Goal: Task Accomplishment & Management: Manage account settings

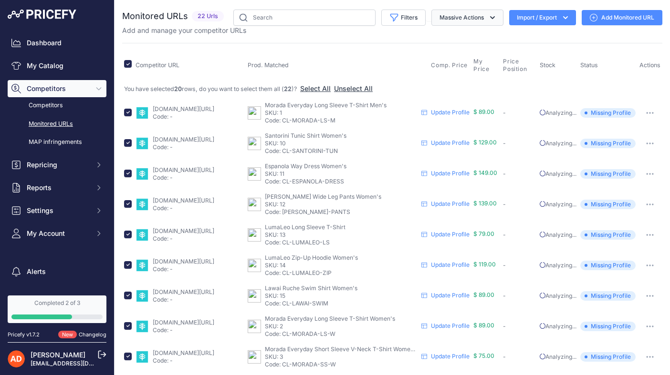
click at [491, 18] on icon "button" at bounding box center [493, 18] width 10 height 10
click at [446, 75] on span "Delete" at bounding box center [445, 74] width 20 height 8
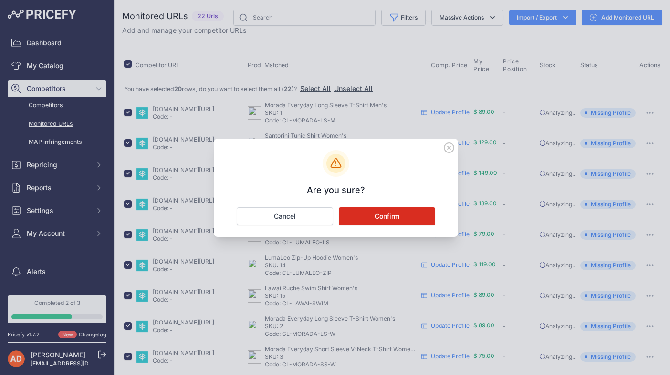
click at [382, 217] on button "Confirm" at bounding box center [387, 217] width 96 height 18
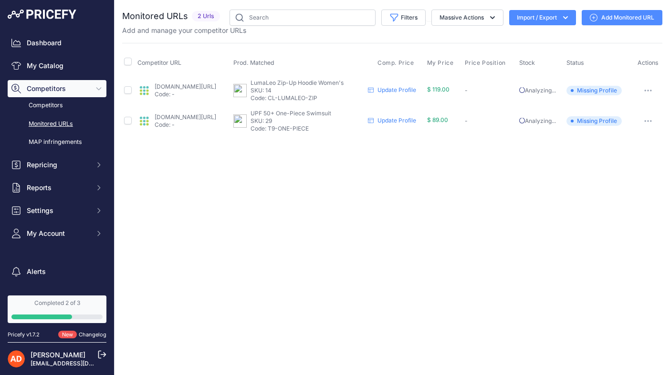
click at [128, 61] on input "checkbox" at bounding box center [128, 62] width 8 height 8
checkbox input "true"
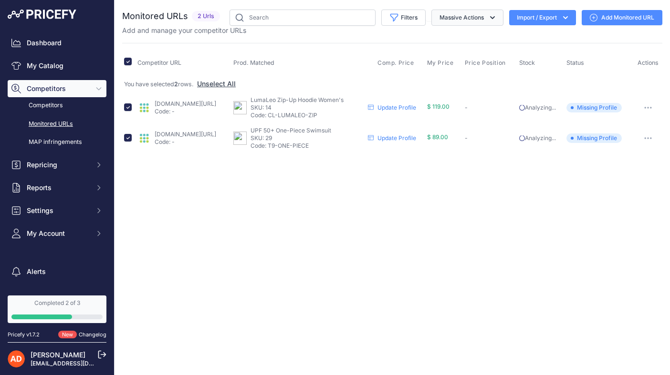
click at [459, 11] on button "Massive Actions" at bounding box center [467, 18] width 72 height 16
click at [447, 74] on span "Delete" at bounding box center [445, 74] width 20 height 8
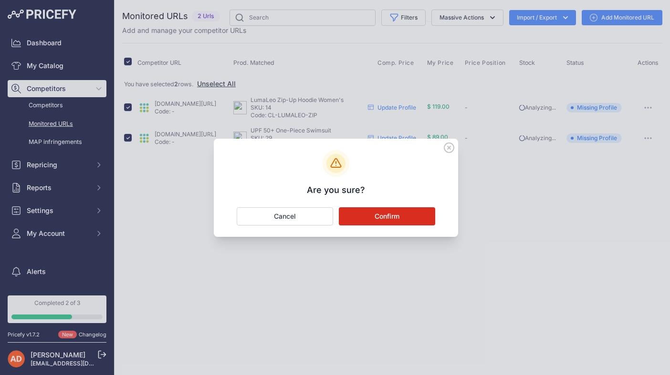
click at [408, 216] on button "Confirm" at bounding box center [387, 217] width 96 height 18
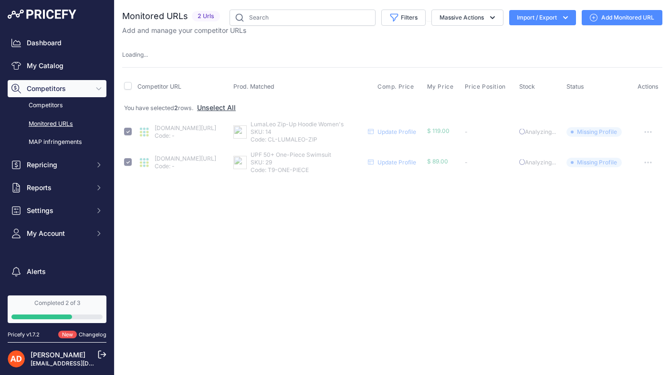
checkbox input "false"
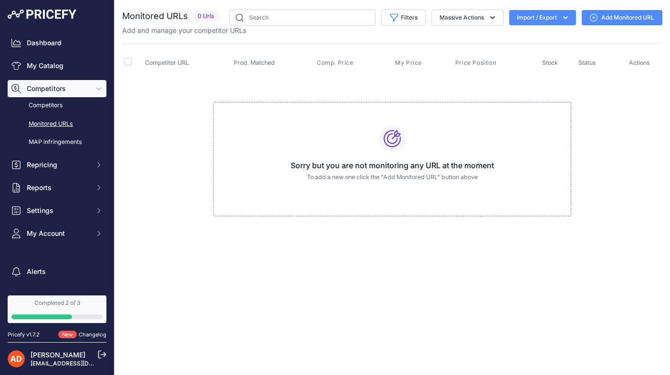
click at [391, 161] on h3 "Sorry but you are not monitoring any URL at the moment" at bounding box center [392, 165] width 342 height 11
click at [391, 139] on icon at bounding box center [392, 138] width 17 height 17
click at [383, 176] on p "To add a new one click the "Add Monitored URL" button above" at bounding box center [392, 177] width 342 height 9
click at [610, 19] on link "Add Monitored URL" at bounding box center [622, 17] width 81 height 15
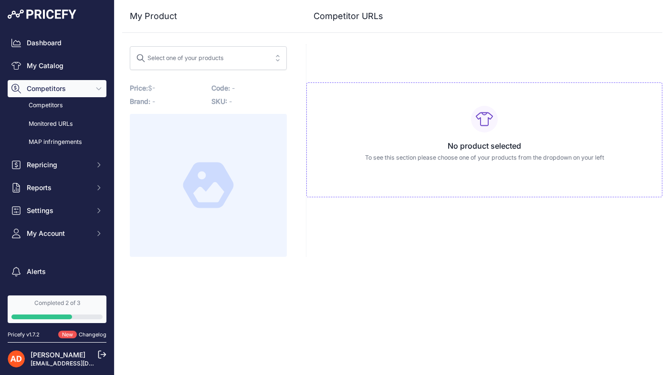
click at [194, 60] on div "Select one of your products" at bounding box center [180, 57] width 88 height 12
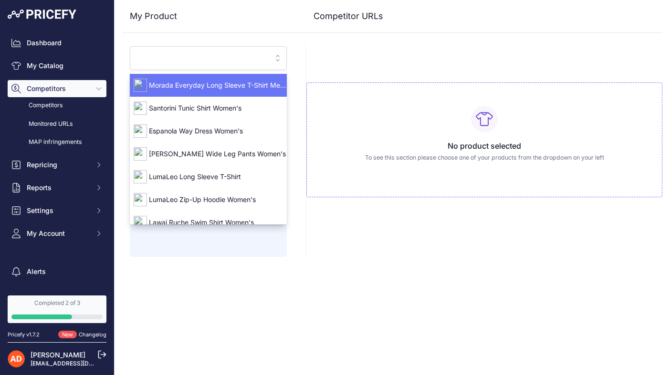
click at [194, 60] on input "search" at bounding box center [201, 58] width 131 height 15
click at [159, 20] on h3 "My Product" at bounding box center [208, 16] width 157 height 13
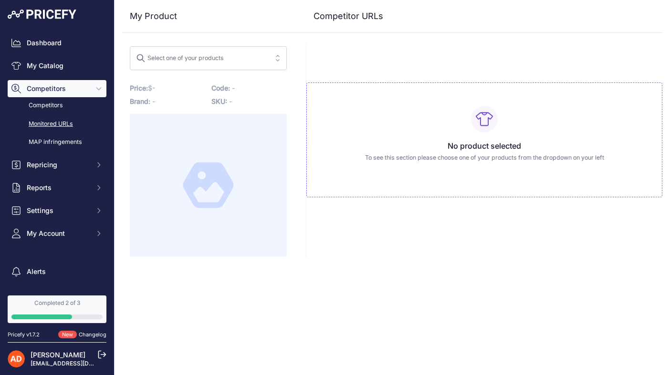
click at [56, 120] on link "Monitored URLs" at bounding box center [57, 124] width 99 height 17
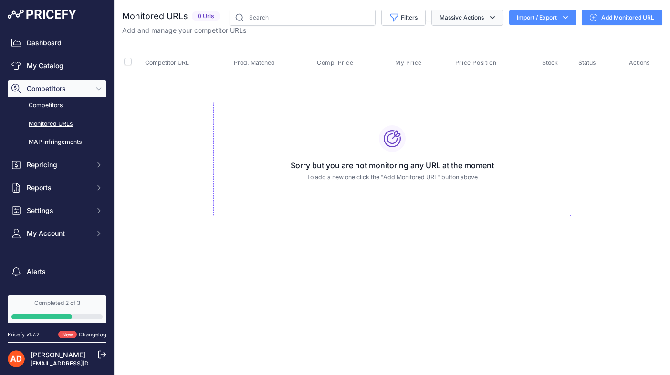
click at [478, 17] on button "Massive Actions" at bounding box center [467, 18] width 72 height 16
click at [565, 14] on icon "button" at bounding box center [566, 18] width 10 height 10
click at [527, 38] on span "Import" at bounding box center [535, 38] width 18 height 8
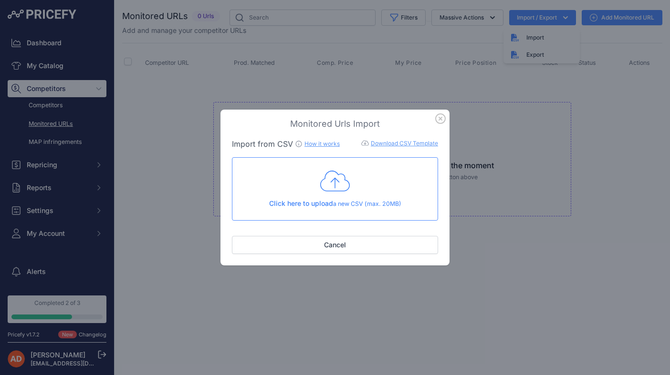
click at [329, 180] on icon at bounding box center [335, 181] width 30 height 24
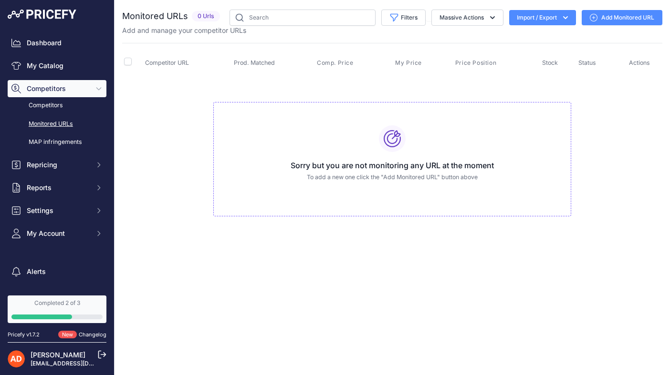
click at [63, 120] on link "Monitored URLs" at bounding box center [57, 124] width 99 height 17
click at [47, 106] on link "Competitors" at bounding box center [57, 105] width 99 height 17
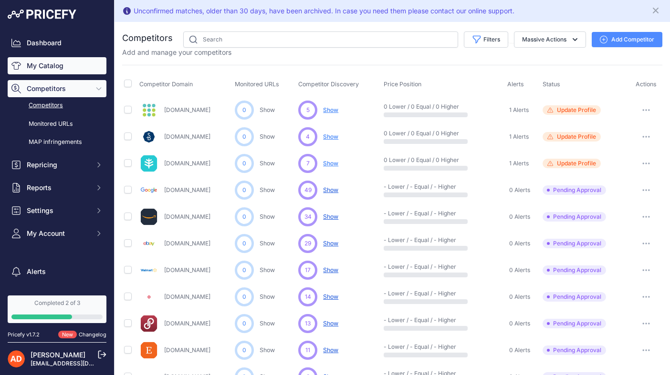
click at [41, 63] on link "My Catalog" at bounding box center [57, 65] width 99 height 17
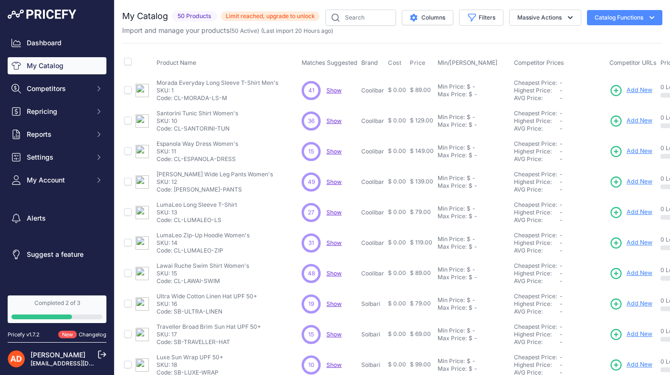
click at [127, 60] on input "checkbox" at bounding box center [128, 62] width 8 height 8
checkbox input "true"
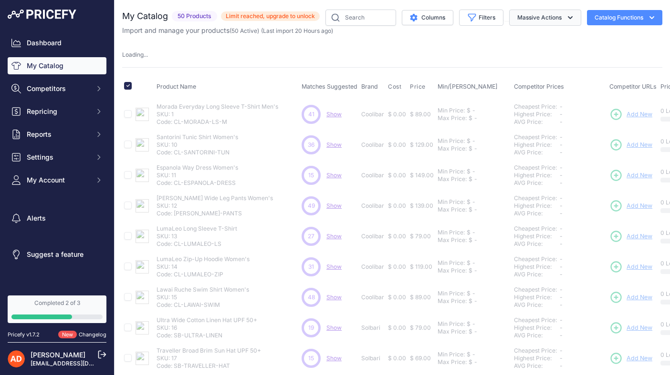
click at [558, 22] on button "Massive Actions" at bounding box center [545, 18] width 72 height 16
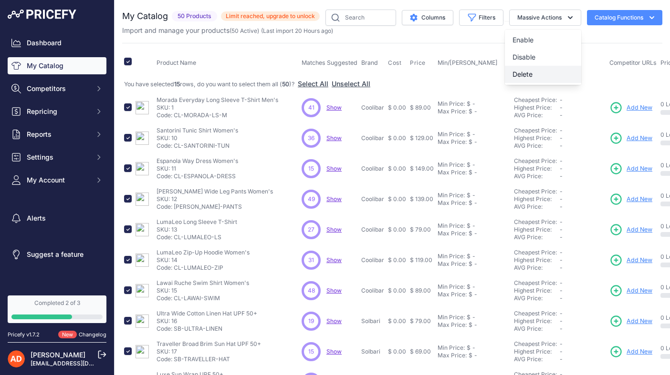
click at [523, 74] on span "Delete" at bounding box center [522, 74] width 20 height 8
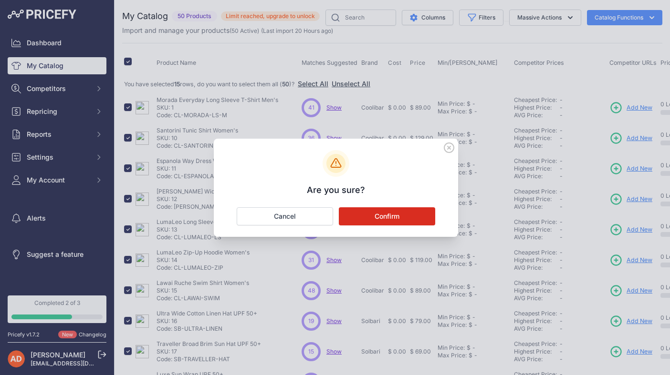
click at [414, 215] on button "Confirm" at bounding box center [387, 217] width 96 height 18
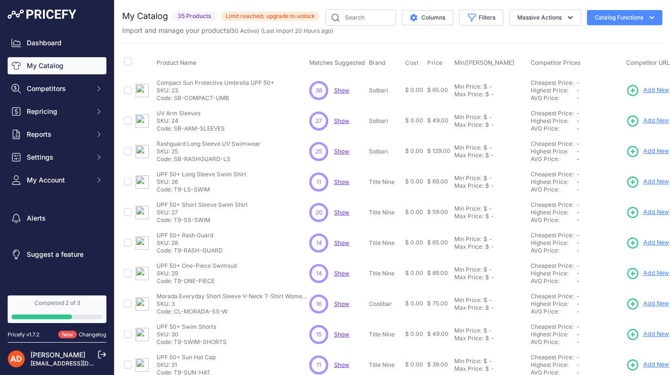
click at [127, 63] on input "checkbox" at bounding box center [128, 62] width 8 height 8
checkbox input "true"
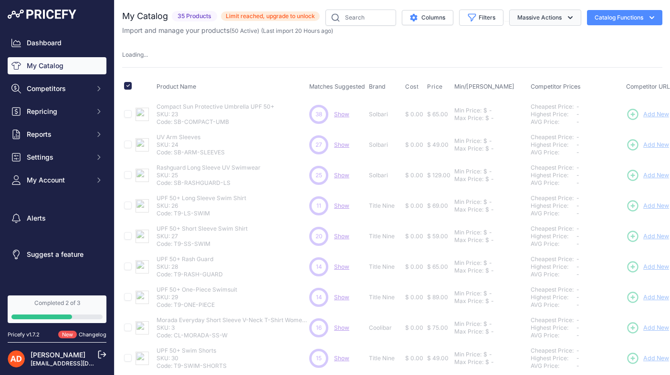
click at [543, 19] on button "Massive Actions" at bounding box center [545, 18] width 72 height 16
click at [522, 73] on span "Delete" at bounding box center [522, 74] width 20 height 8
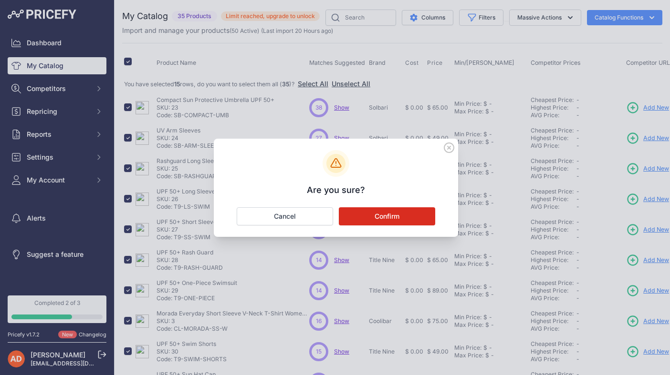
click at [410, 217] on button "Confirm" at bounding box center [387, 217] width 96 height 18
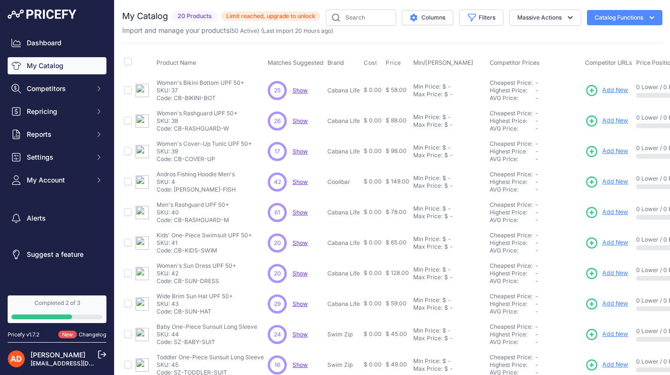
drag, startPoint x: 125, startPoint y: 61, endPoint x: 135, endPoint y: 64, distance: 10.0
click at [125, 61] on input "checkbox" at bounding box center [128, 62] width 8 height 8
checkbox input "true"
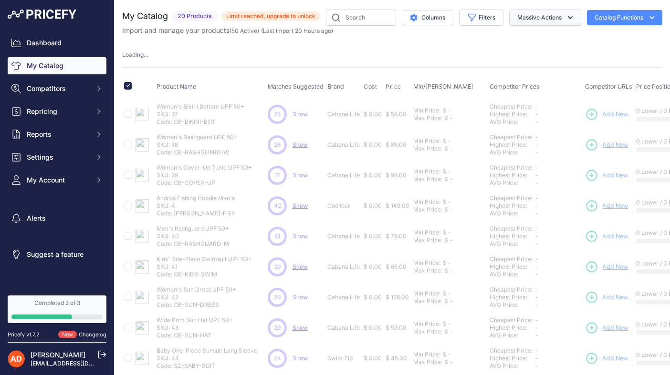
click at [528, 17] on button "Massive Actions" at bounding box center [545, 18] width 72 height 16
click at [521, 75] on span "Delete" at bounding box center [522, 74] width 20 height 8
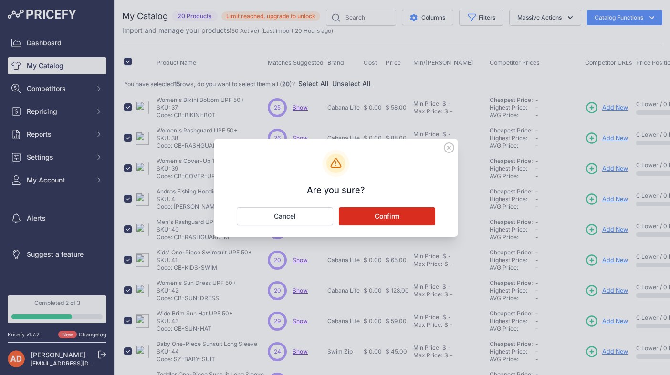
click at [403, 215] on button "Confirm" at bounding box center [387, 217] width 96 height 18
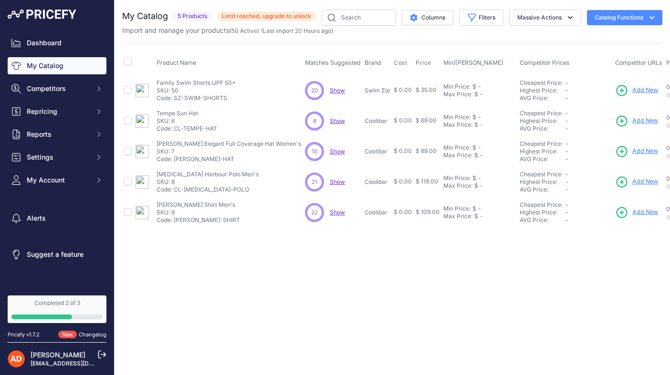
click at [126, 63] on input "checkbox" at bounding box center [128, 62] width 8 height 8
checkbox input "true"
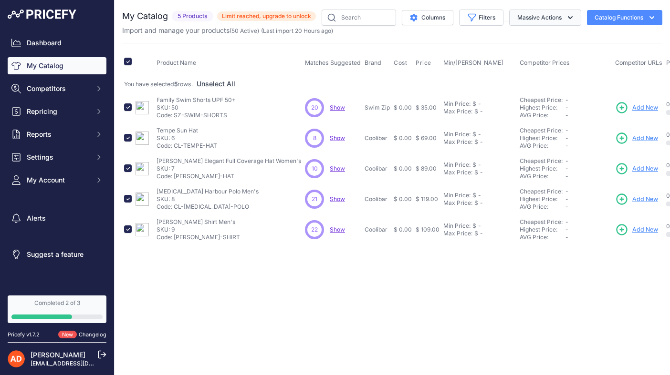
click at [527, 17] on button "Massive Actions" at bounding box center [545, 18] width 72 height 16
click at [522, 71] on span "Delete" at bounding box center [522, 74] width 20 height 8
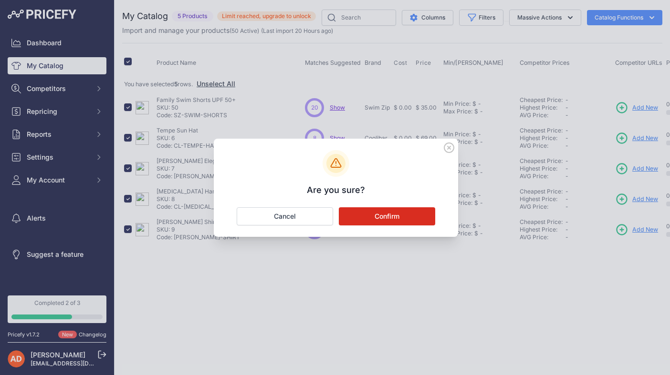
click at [405, 216] on button "Confirm" at bounding box center [387, 217] width 96 height 18
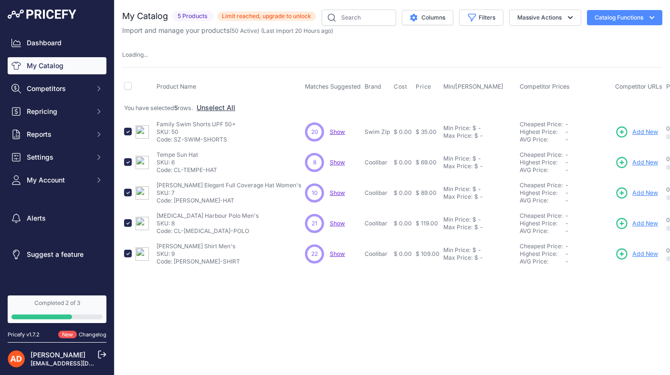
checkbox input "false"
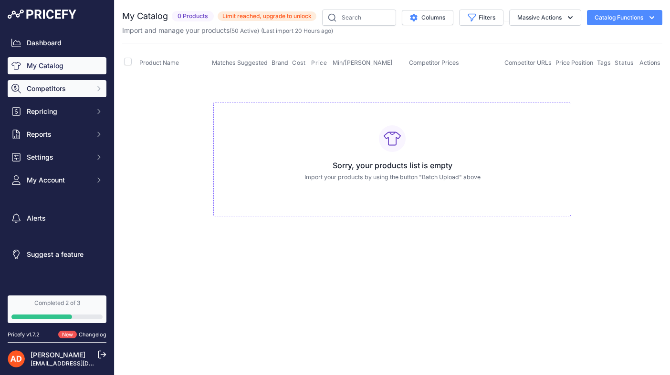
click at [46, 87] on span "Competitors" at bounding box center [58, 89] width 63 height 10
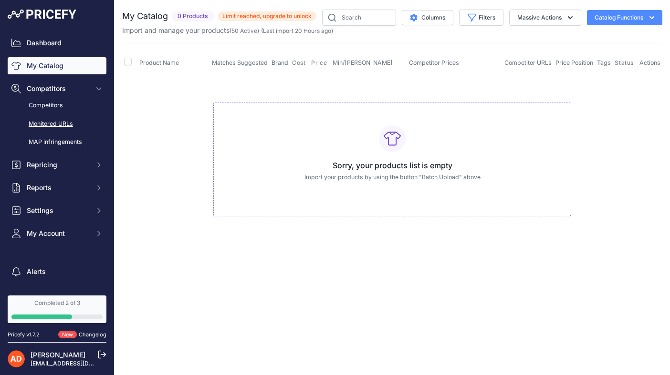
click at [42, 121] on link "Monitored URLs" at bounding box center [57, 124] width 99 height 17
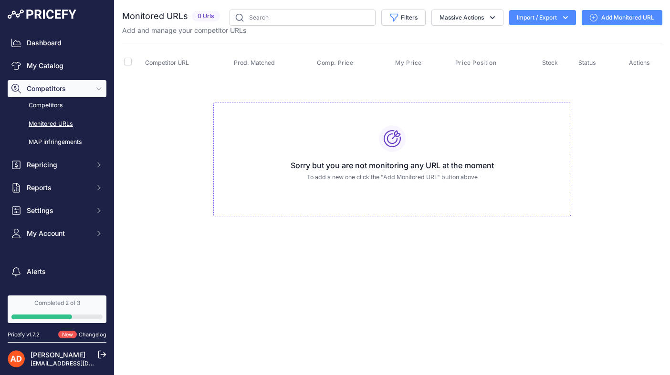
click at [521, 19] on button "Import / Export" at bounding box center [542, 17] width 67 height 15
click at [538, 38] on span "Import" at bounding box center [535, 38] width 18 height 8
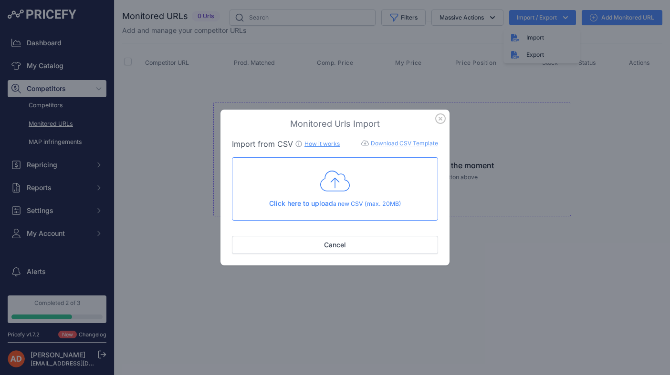
click at [333, 185] on icon at bounding box center [335, 181] width 30 height 24
